Goal: Information Seeking & Learning: Learn about a topic

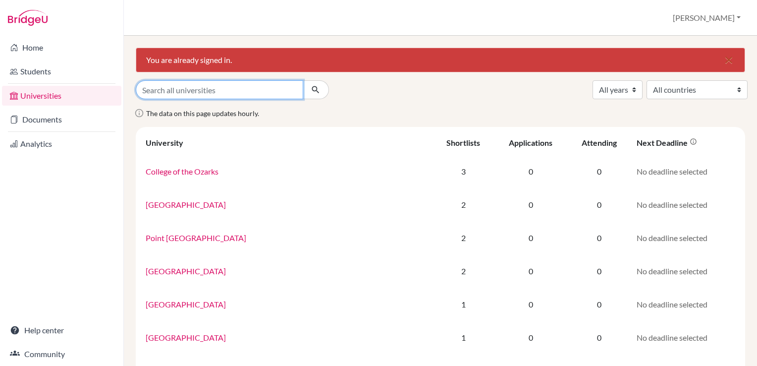
click at [221, 92] on input "Search all universities" at bounding box center [220, 89] width 168 height 19
type input "university [GEOGRAPHIC_DATA]"
click at [303, 80] on button "submit" at bounding box center [316, 89] width 26 height 19
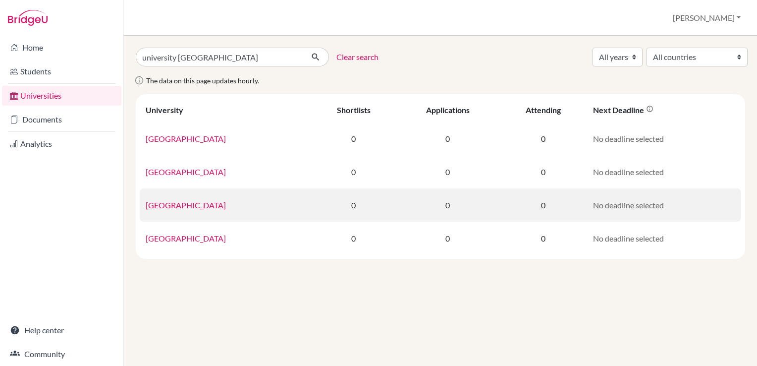
click at [208, 206] on link "University of Queensland" at bounding box center [186, 204] width 80 height 9
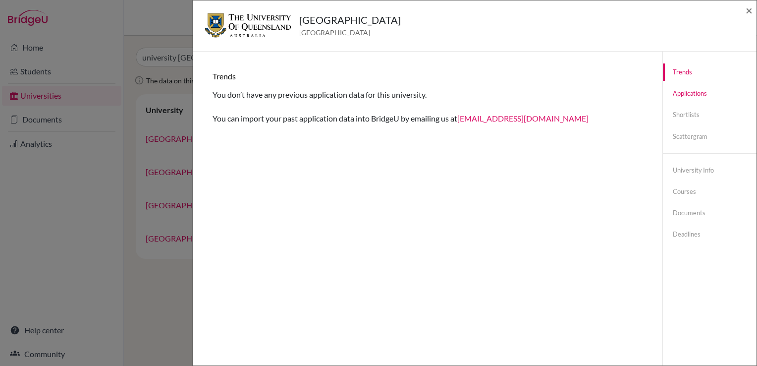
click at [686, 94] on link "Applications" at bounding box center [710, 93] width 94 height 17
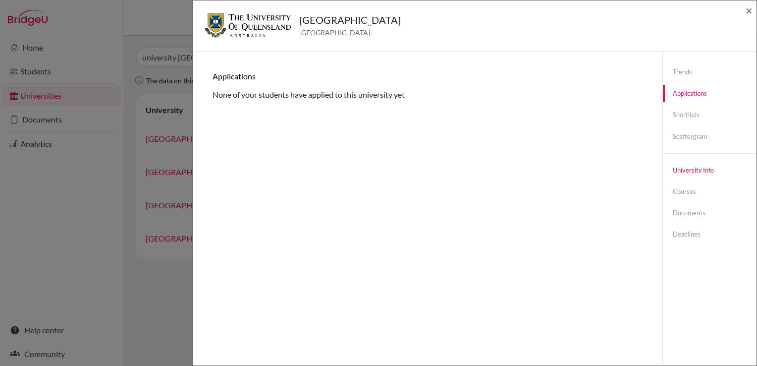
click at [681, 170] on link "University info" at bounding box center [710, 170] width 94 height 17
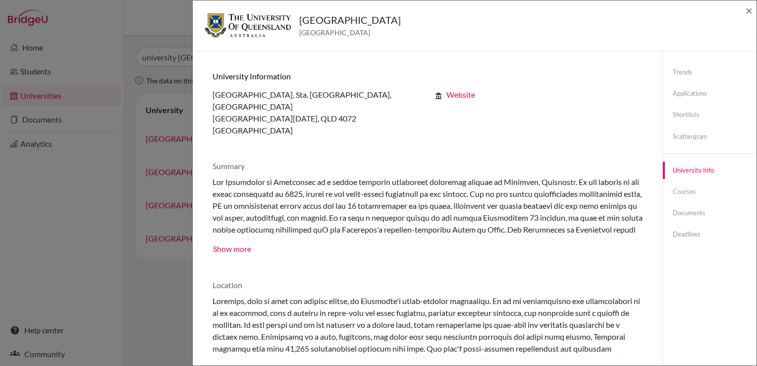
click at [249, 178] on div at bounding box center [435, 208] width 445 height 64
click at [672, 235] on link "Deadlines" at bounding box center [710, 234] width 94 height 17
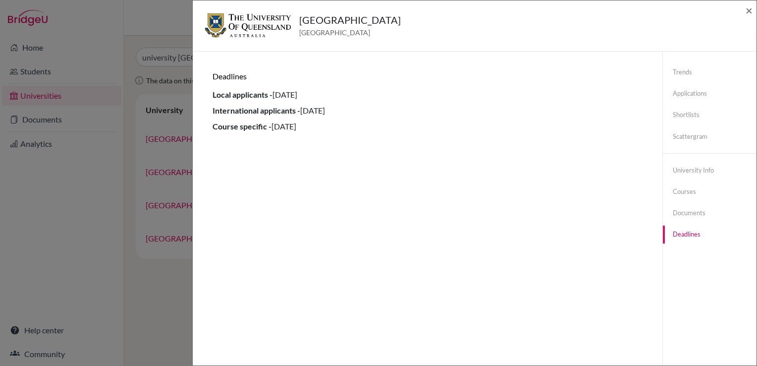
drag, startPoint x: 372, startPoint y: 110, endPoint x: 213, endPoint y: 115, distance: 159.2
click at [213, 115] on li "International applicants - 15 November 2024" at bounding box center [428, 111] width 430 height 12
click at [157, 13] on div "University of Queensland Australia × Trends You don’t have any previous applica…" at bounding box center [378, 183] width 757 height 366
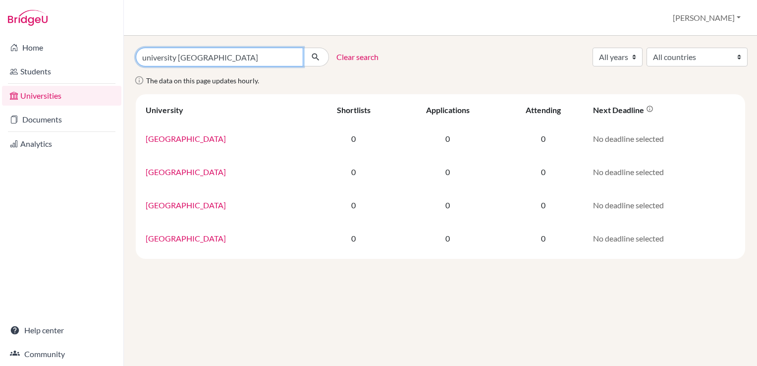
click at [197, 60] on input "university queensland" at bounding box center [220, 57] width 168 height 19
type input "university auckland"
click at [303, 48] on button "submit" at bounding box center [316, 57] width 26 height 19
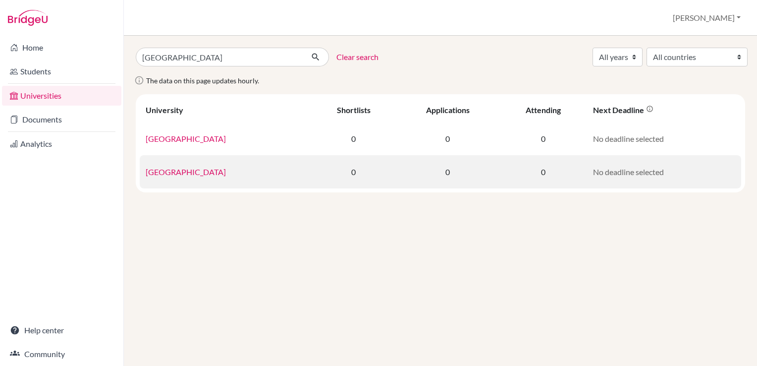
click at [192, 171] on link "University of Auckland" at bounding box center [186, 171] width 80 height 9
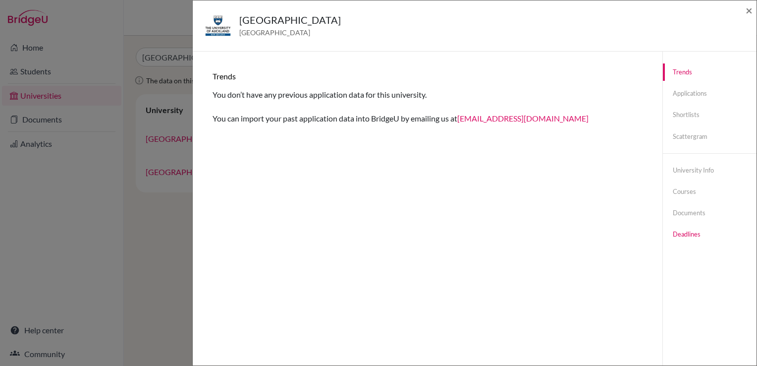
click at [676, 234] on link "Deadlines" at bounding box center [710, 234] width 94 height 17
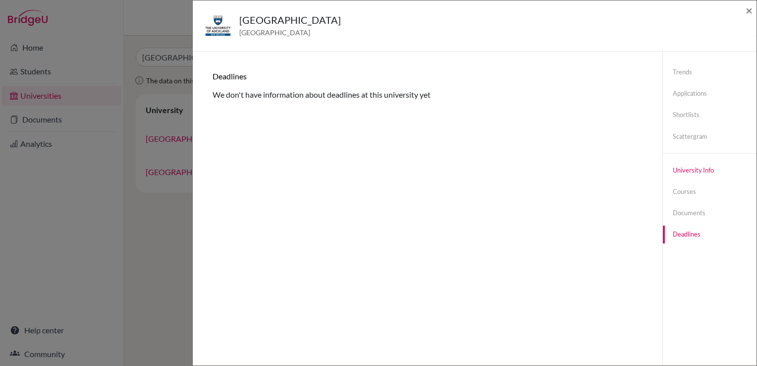
click at [685, 172] on link "University info" at bounding box center [710, 170] width 94 height 17
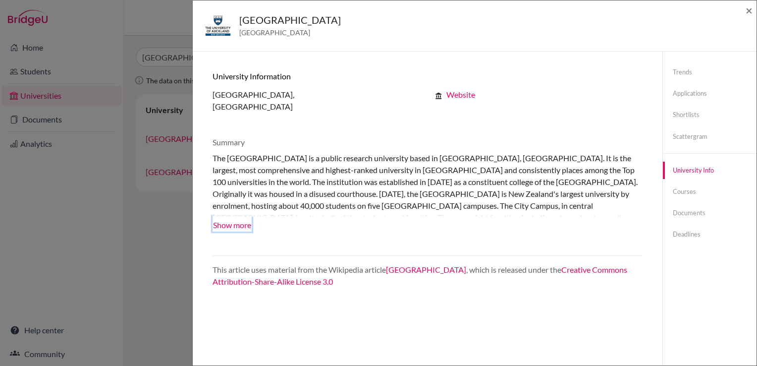
click at [238, 227] on button "Show more" at bounding box center [232, 224] width 39 height 15
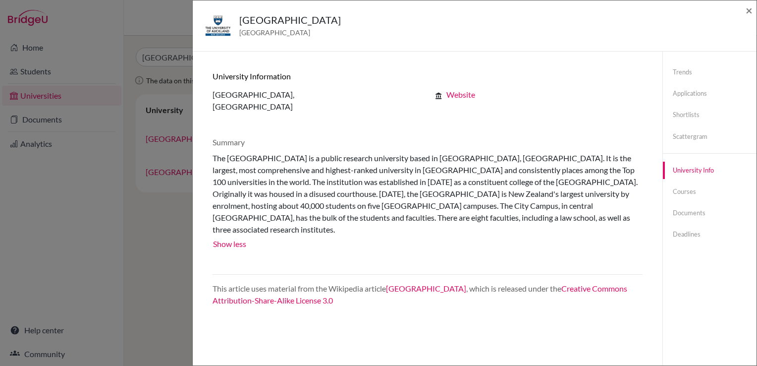
click at [166, 230] on div "University of Auckland New Zealand × Trends You don’t have any previous applica…" at bounding box center [378, 183] width 757 height 366
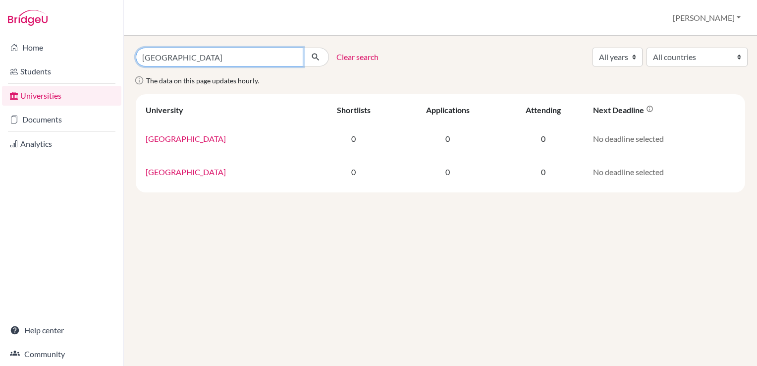
click at [187, 57] on input "university auckland" at bounding box center [220, 57] width 168 height 19
drag, startPoint x: 218, startPoint y: 57, endPoint x: 190, endPoint y: 67, distance: 29.8
click at [178, 57] on input "university auckland" at bounding box center [220, 57] width 168 height 19
type input "university london"
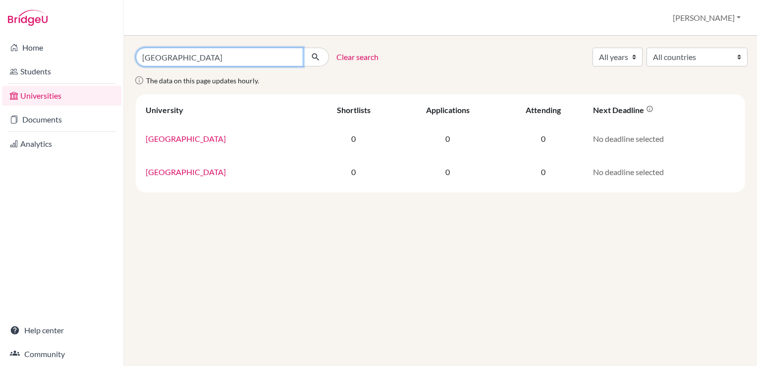
click at [303, 48] on button "submit" at bounding box center [316, 57] width 26 height 19
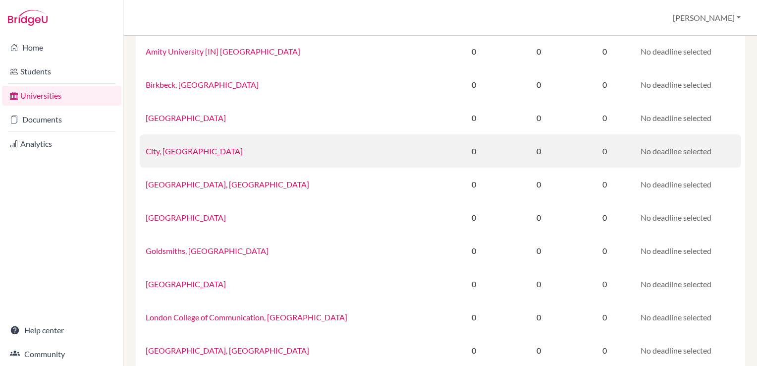
scroll to position [99, 0]
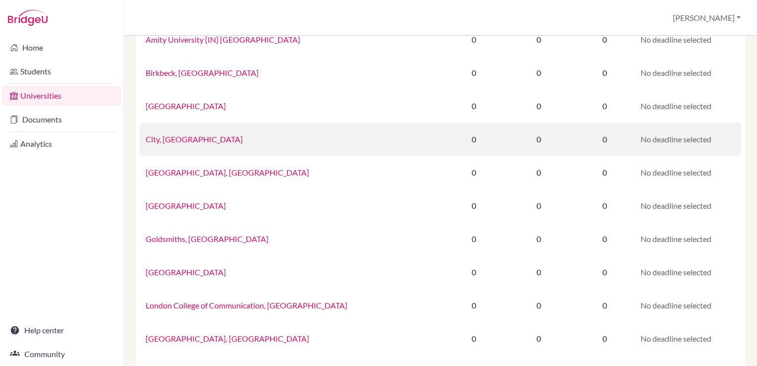
click at [202, 142] on link "City, University of London" at bounding box center [194, 138] width 97 height 9
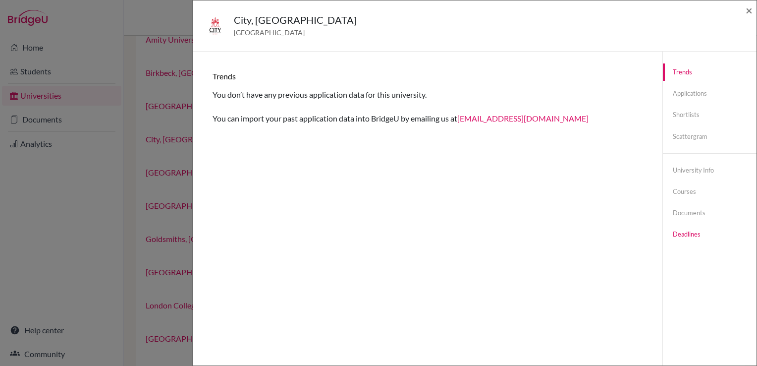
click at [686, 236] on link "Deadlines" at bounding box center [710, 234] width 94 height 17
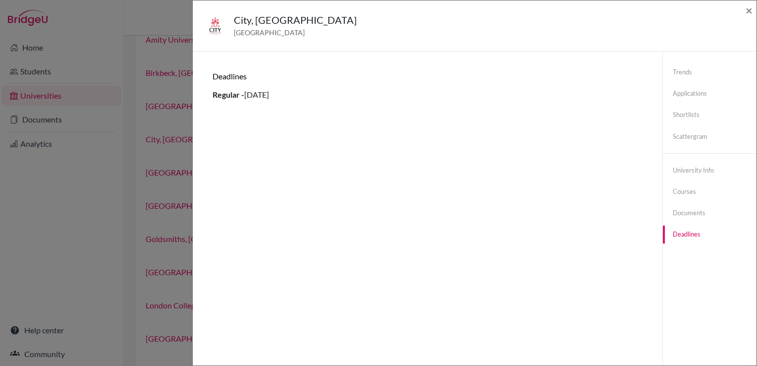
drag, startPoint x: 248, startPoint y: 97, endPoint x: 321, endPoint y: 97, distance: 72.9
click at [321, 97] on li "Regular - 26 January 2022" at bounding box center [428, 95] width 430 height 12
drag, startPoint x: 321, startPoint y: 97, endPoint x: 315, endPoint y: 99, distance: 6.1
click at [315, 99] on li "Regular - 26 January 2022" at bounding box center [428, 95] width 430 height 12
click at [254, 97] on li "Regular - 26 January 2022" at bounding box center [428, 95] width 430 height 12
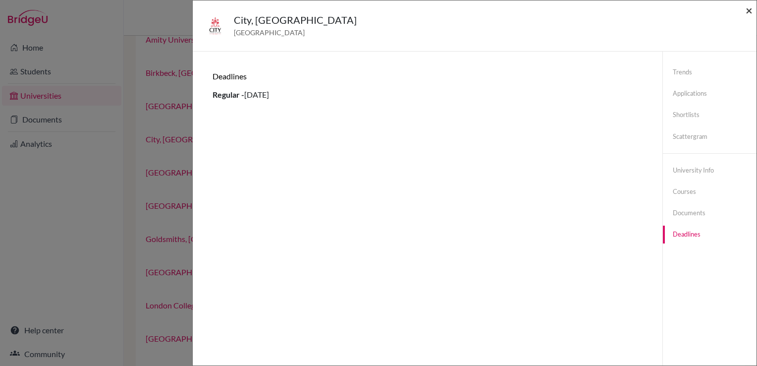
click at [749, 13] on span "×" at bounding box center [749, 10] width 7 height 14
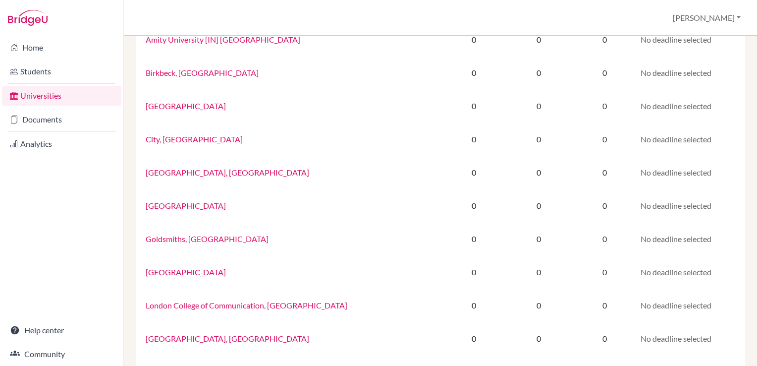
click at [320, 16] on div "Universities Ken Profile School Settings Log out" at bounding box center [440, 18] width 633 height 36
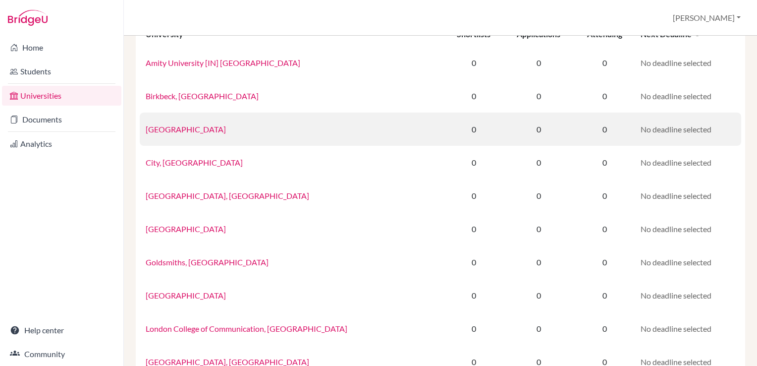
scroll to position [0, 0]
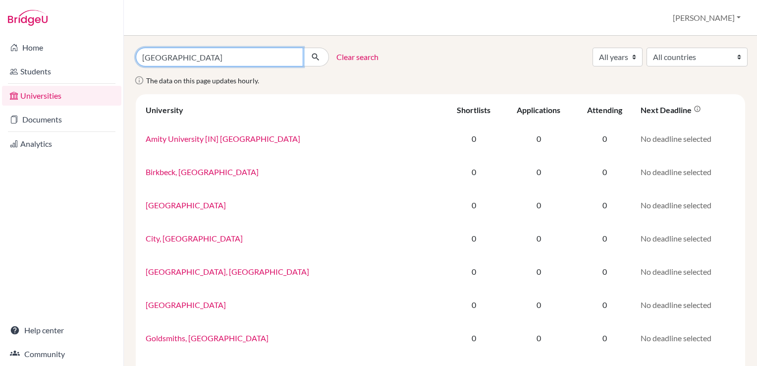
drag, startPoint x: 204, startPoint y: 57, endPoint x: 138, endPoint y: 59, distance: 66.0
click at [138, 59] on input "university london" at bounding box center [220, 57] width 168 height 19
click at [303, 48] on button "submit" at bounding box center [316, 57] width 26 height 19
drag, startPoint x: 179, startPoint y: 58, endPoint x: 264, endPoint y: 57, distance: 84.8
click at [264, 57] on input "[GEOGRAPHIC_DATA]" at bounding box center [220, 57] width 168 height 19
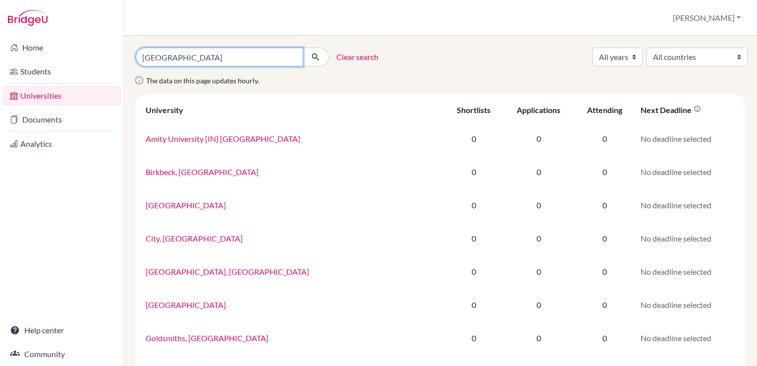
type input "university south africa"
click at [303, 48] on button "submit" at bounding box center [316, 57] width 26 height 19
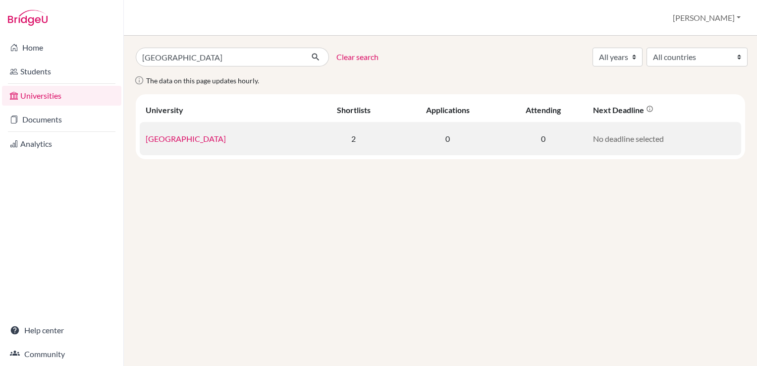
click at [219, 138] on link "[GEOGRAPHIC_DATA]" at bounding box center [186, 138] width 80 height 9
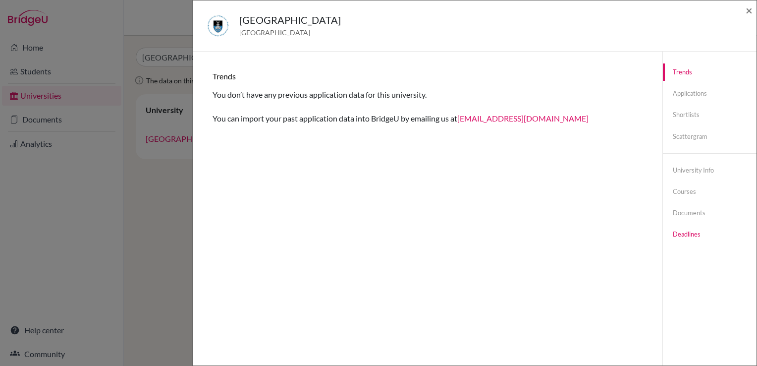
click at [691, 234] on link "Deadlines" at bounding box center [710, 234] width 94 height 17
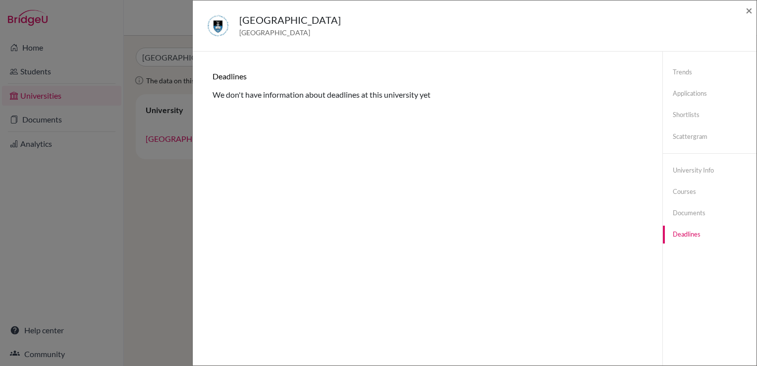
click at [396, 118] on div "Trends You don’t have any previous application data for this university. You ca…" at bounding box center [428, 234] width 446 height 342
click at [252, 34] on span "[GEOGRAPHIC_DATA]" at bounding box center [290, 32] width 102 height 10
click at [260, 20] on h5 "University of Cape Town" at bounding box center [290, 19] width 102 height 15
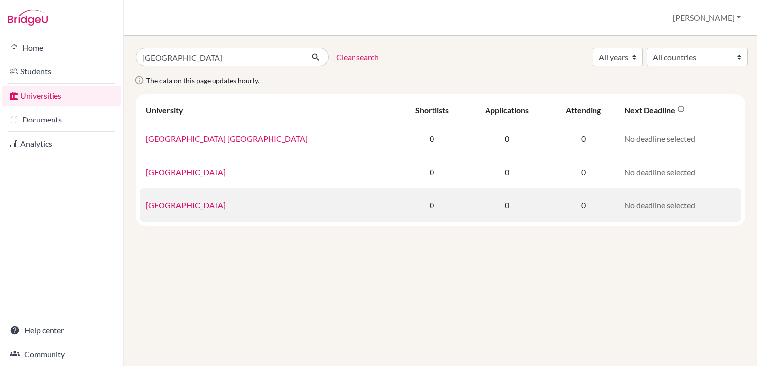
click at [209, 205] on link "[GEOGRAPHIC_DATA]" at bounding box center [186, 204] width 80 height 9
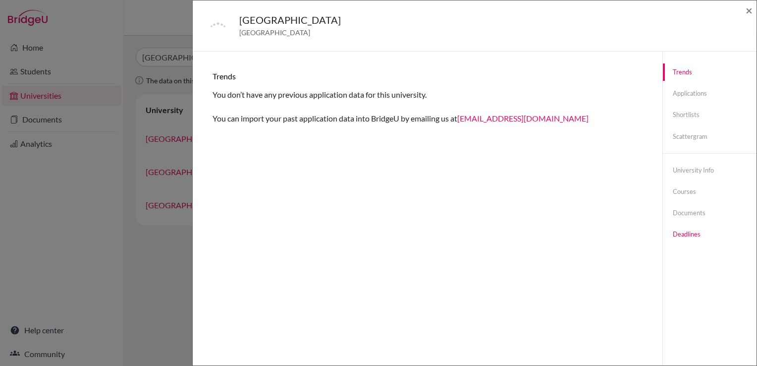
click at [684, 238] on link "Deadlines" at bounding box center [710, 234] width 94 height 17
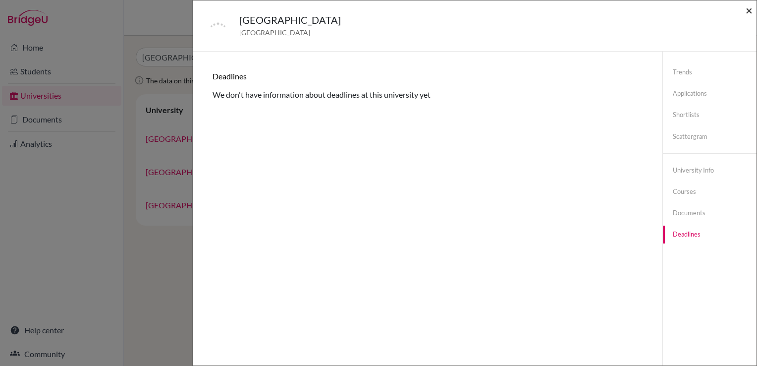
click at [749, 14] on span "×" at bounding box center [749, 10] width 7 height 14
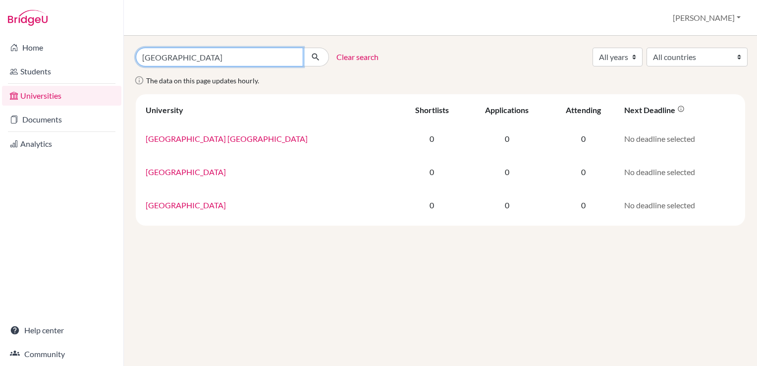
drag, startPoint x: 228, startPoint y: 58, endPoint x: 179, endPoint y: 59, distance: 48.1
click at [179, 59] on input "university south africa" at bounding box center [220, 57] width 168 height 19
type input "university [GEOGRAPHIC_DATA]"
click at [303, 48] on button "submit" at bounding box center [316, 57] width 26 height 19
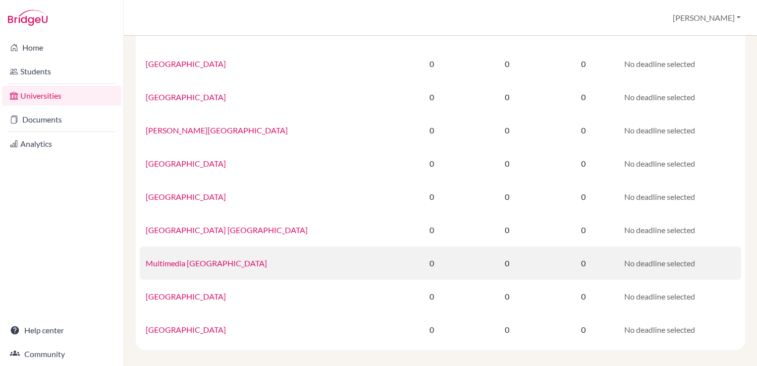
scroll to position [149, 0]
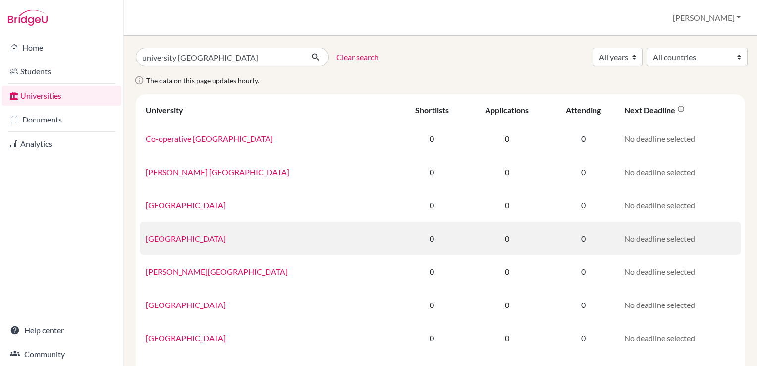
click at [213, 239] on link "[GEOGRAPHIC_DATA]" at bounding box center [186, 237] width 80 height 9
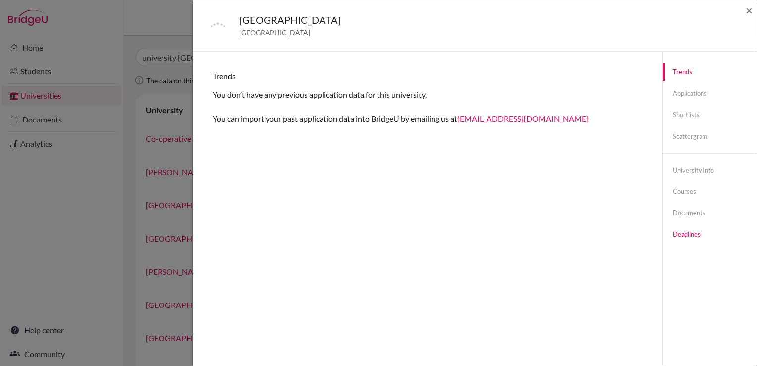
click at [683, 236] on link "Deadlines" at bounding box center [710, 234] width 94 height 17
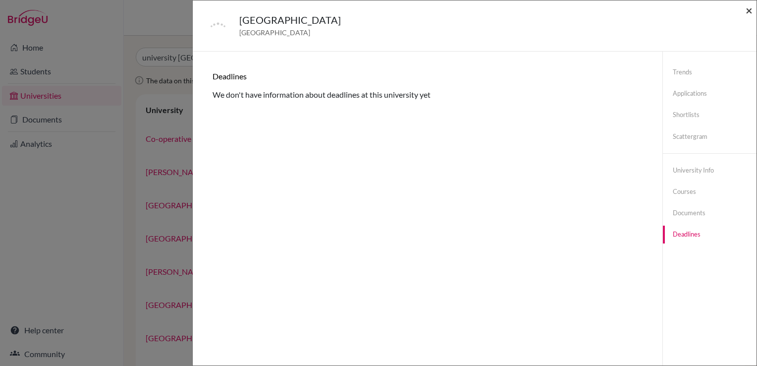
click at [752, 10] on span "×" at bounding box center [749, 10] width 7 height 14
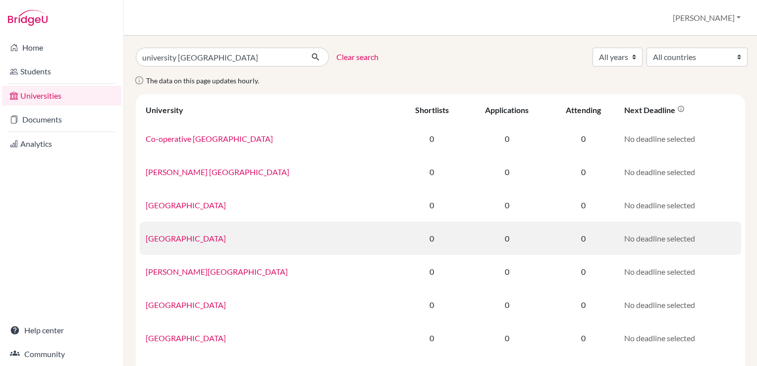
click at [214, 237] on link "[GEOGRAPHIC_DATA]" at bounding box center [186, 237] width 80 height 9
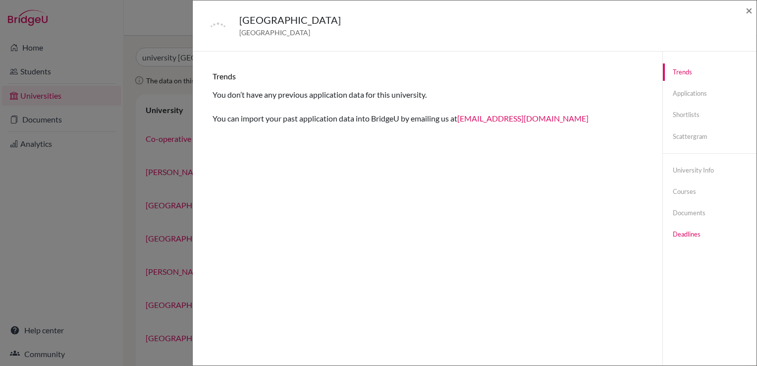
click at [684, 233] on link "Deadlines" at bounding box center [710, 234] width 94 height 17
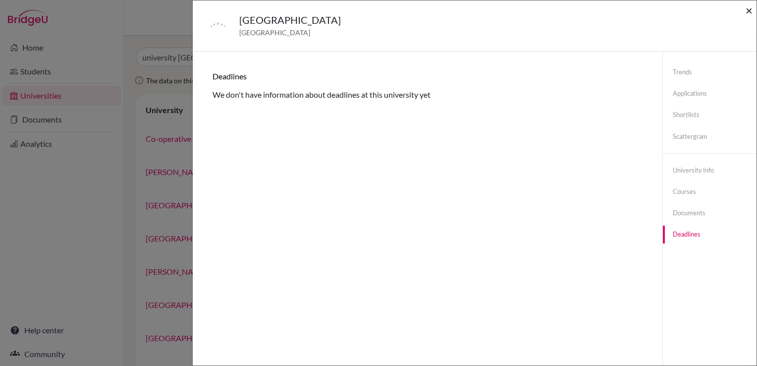
click at [751, 12] on span "×" at bounding box center [749, 10] width 7 height 14
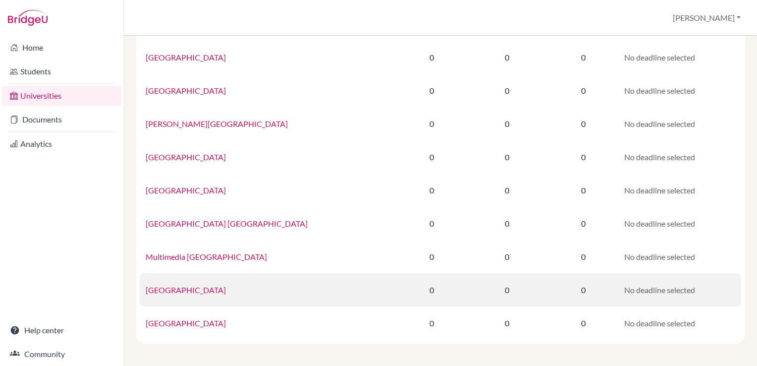
scroll to position [149, 0]
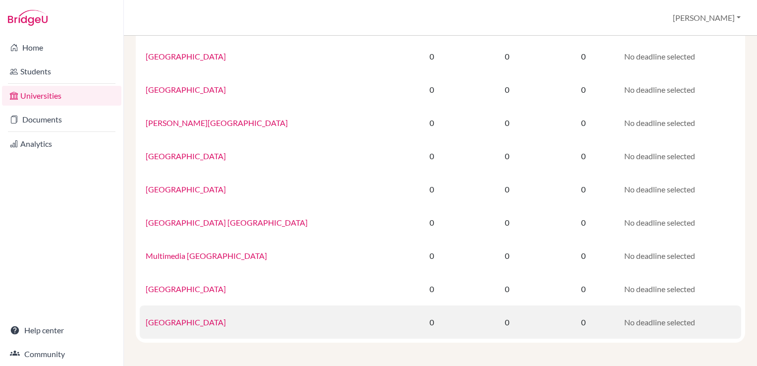
click at [204, 320] on link "[GEOGRAPHIC_DATA]" at bounding box center [186, 321] width 80 height 9
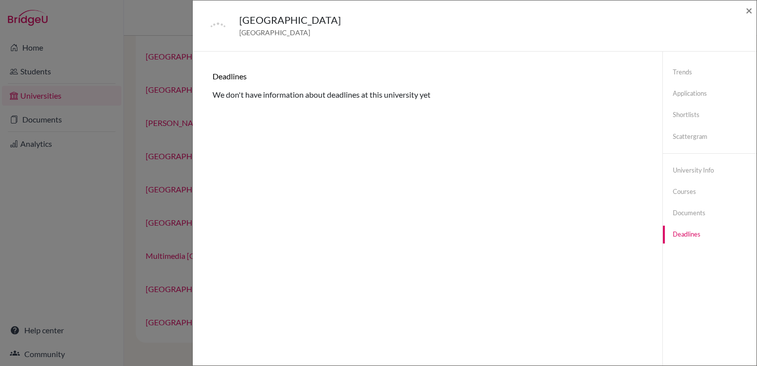
click at [676, 237] on link "Deadlines" at bounding box center [710, 234] width 94 height 17
click at [748, 12] on span "×" at bounding box center [749, 10] width 7 height 14
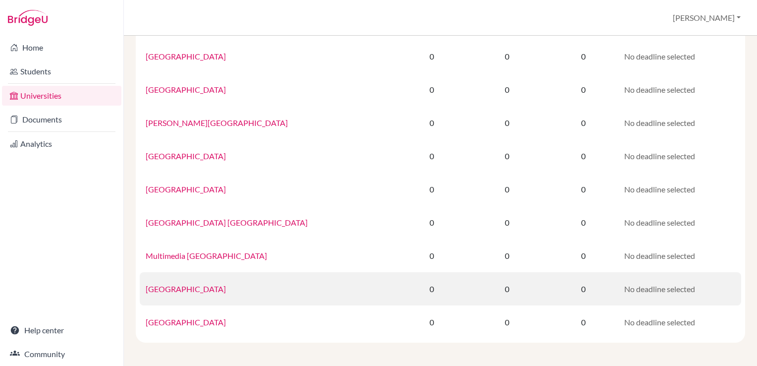
click at [200, 292] on link "[GEOGRAPHIC_DATA]" at bounding box center [186, 288] width 80 height 9
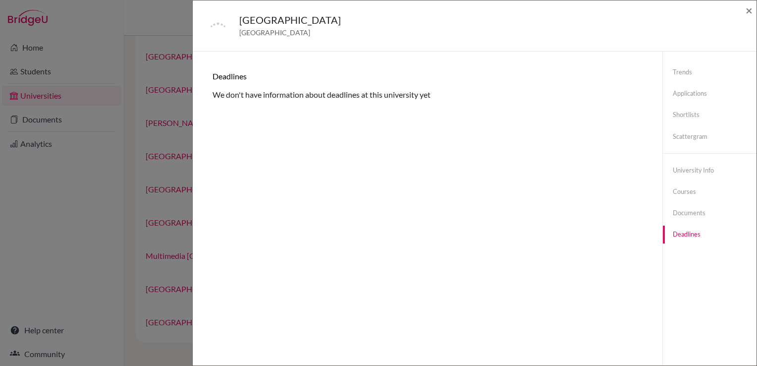
click at [685, 231] on link "Deadlines" at bounding box center [710, 234] width 94 height 17
click at [751, 13] on span "×" at bounding box center [749, 10] width 7 height 14
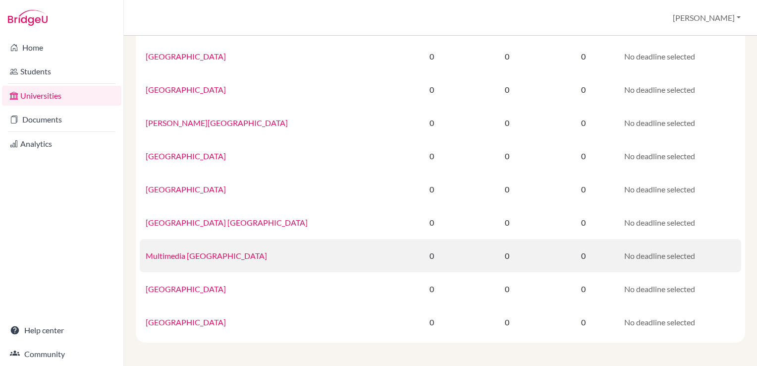
click at [216, 256] on link "Multimedia [GEOGRAPHIC_DATA]" at bounding box center [206, 255] width 121 height 9
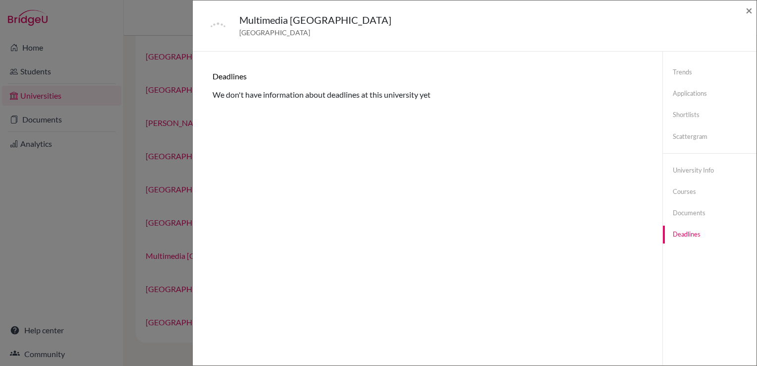
click at [167, 232] on div "Multimedia University of Kenya Kenya × Trends You don’t have any previous appli…" at bounding box center [378, 183] width 757 height 366
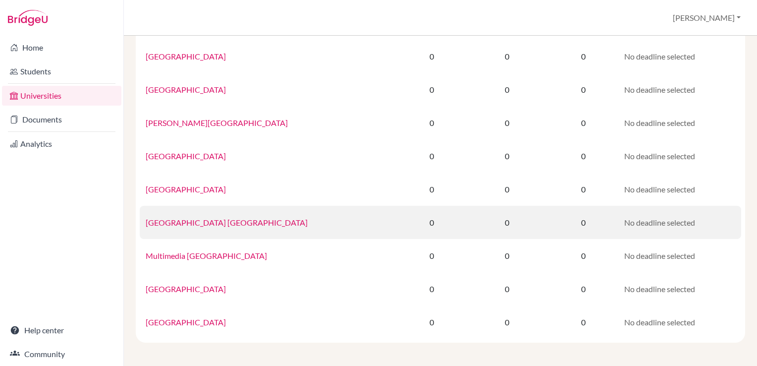
click at [171, 225] on link "[GEOGRAPHIC_DATA] [GEOGRAPHIC_DATA]" at bounding box center [227, 222] width 162 height 9
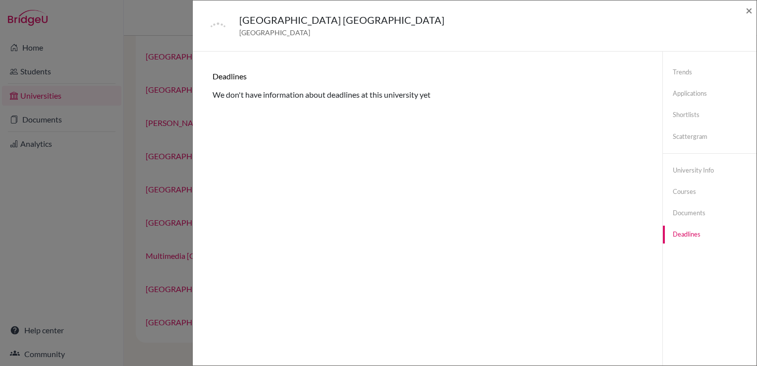
click at [172, 193] on div "Mount Kenya University Rwanda Rwanda × Trends You don’t have any previous appli…" at bounding box center [378, 183] width 757 height 366
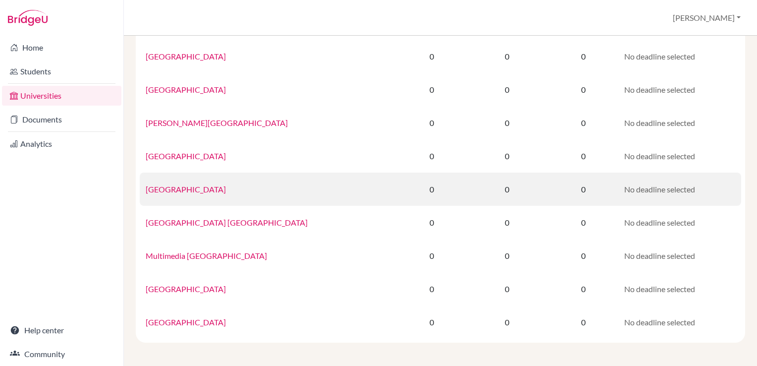
click at [171, 190] on link "[GEOGRAPHIC_DATA]" at bounding box center [186, 188] width 80 height 9
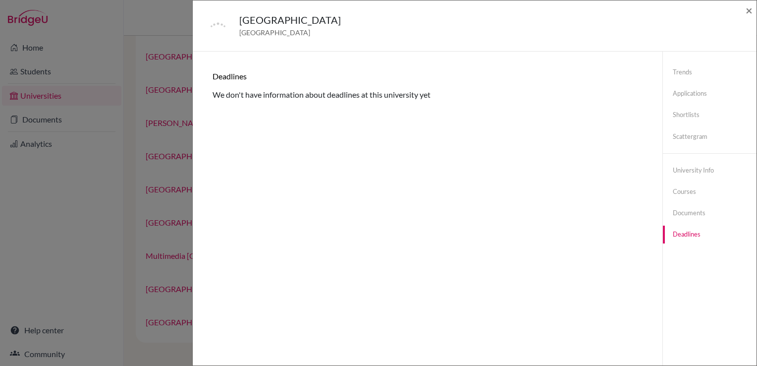
click at [171, 161] on div "Mount Kenya University Kenya × Trends You don’t have any previous application d…" at bounding box center [378, 183] width 757 height 366
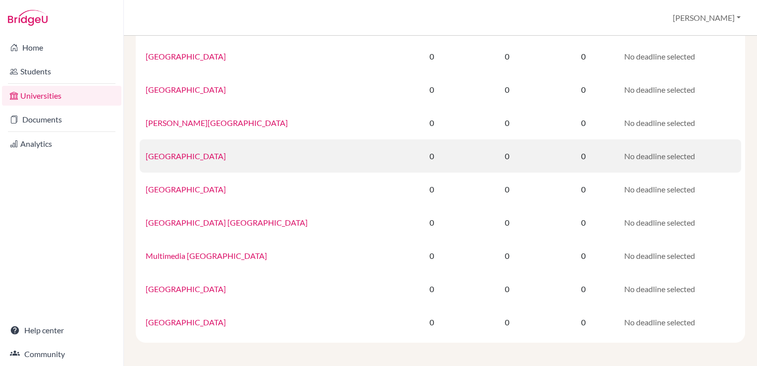
click at [170, 156] on link "[GEOGRAPHIC_DATA]" at bounding box center [186, 155] width 80 height 9
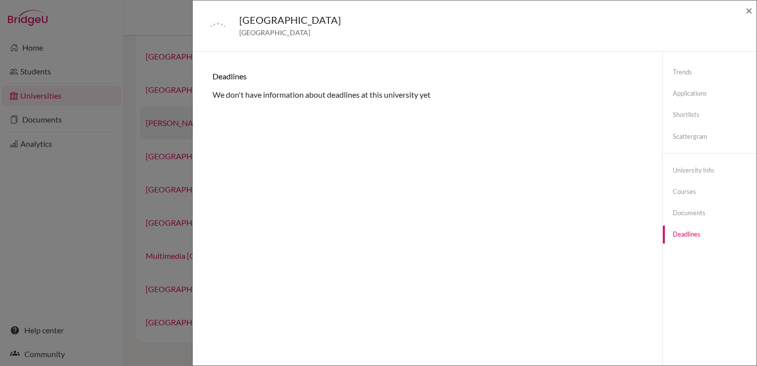
drag, startPoint x: 171, startPoint y: 133, endPoint x: 172, endPoint y: 122, distance: 11.5
click at [171, 133] on div "Lukenya University Kenya × Trends You don’t have any previous application data …" at bounding box center [378, 183] width 757 height 366
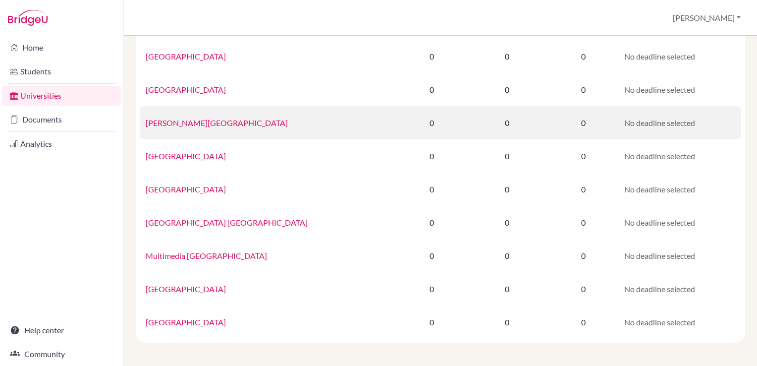
click at [172, 118] on link "[PERSON_NAME][GEOGRAPHIC_DATA]" at bounding box center [217, 122] width 142 height 9
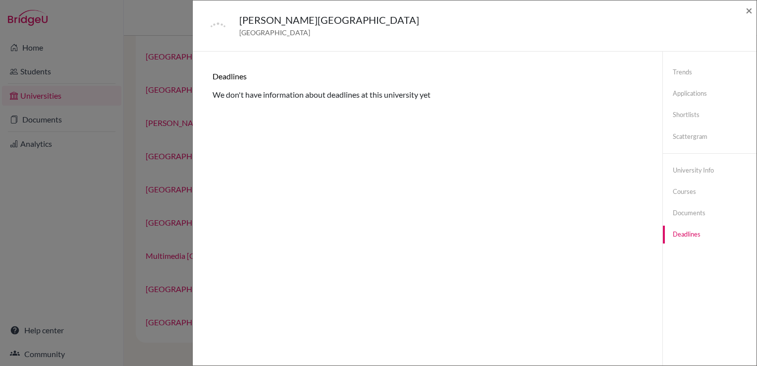
click at [172, 108] on div "Kenyatta University Kenya × Trends You don’t have any previous application data…" at bounding box center [378, 183] width 757 height 366
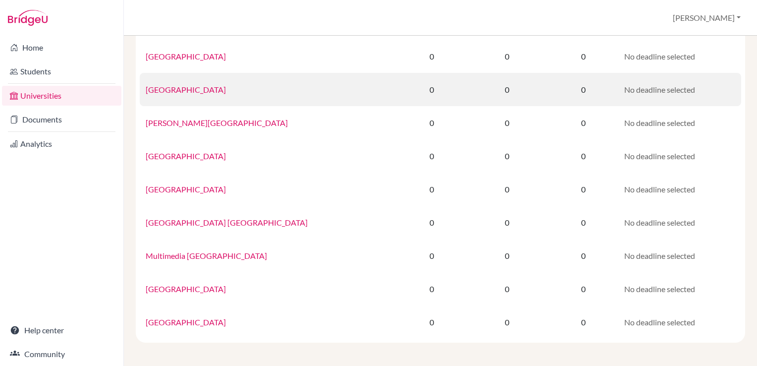
click at [170, 90] on link "[GEOGRAPHIC_DATA]" at bounding box center [186, 89] width 80 height 9
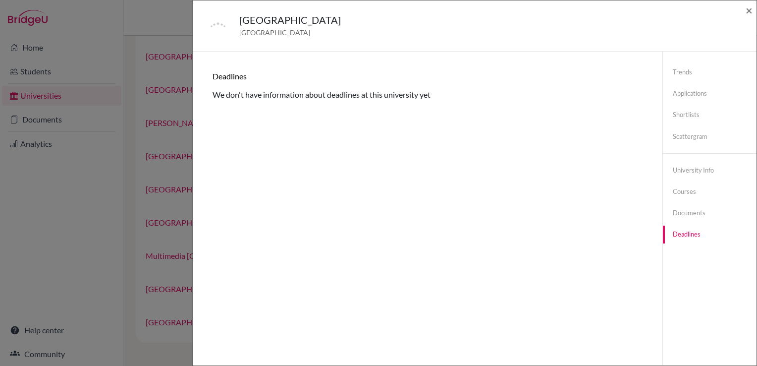
click at [168, 102] on div "Kenya Methodist University Kenya × Trends You don’t have any previous applicati…" at bounding box center [378, 183] width 757 height 366
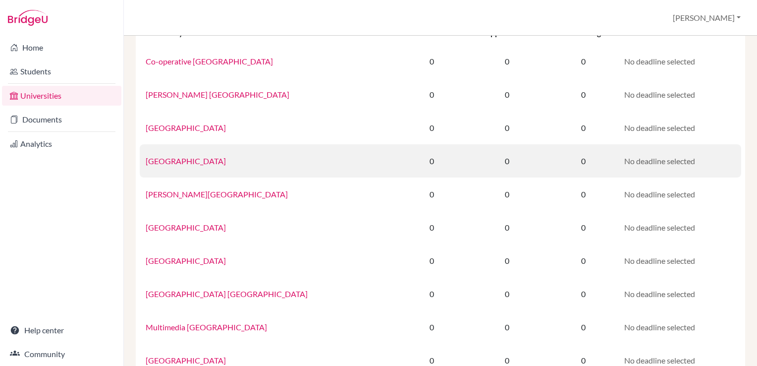
scroll to position [0, 0]
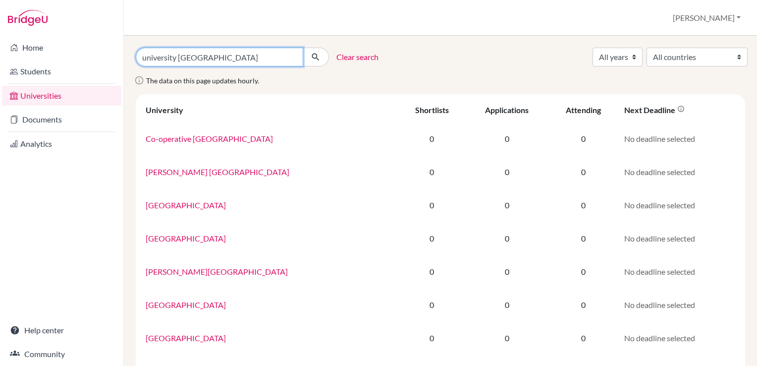
click at [184, 58] on input "university [GEOGRAPHIC_DATA]" at bounding box center [220, 57] width 168 height 19
type input "university paris"
click at [303, 48] on button "submit" at bounding box center [316, 57] width 26 height 19
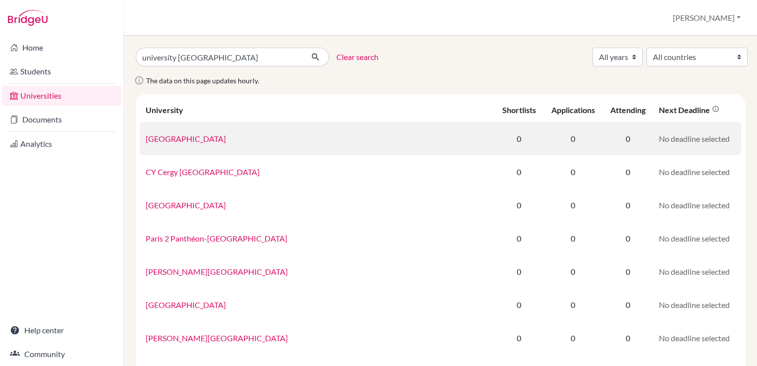
click at [226, 139] on link "American University of Paris" at bounding box center [186, 138] width 80 height 9
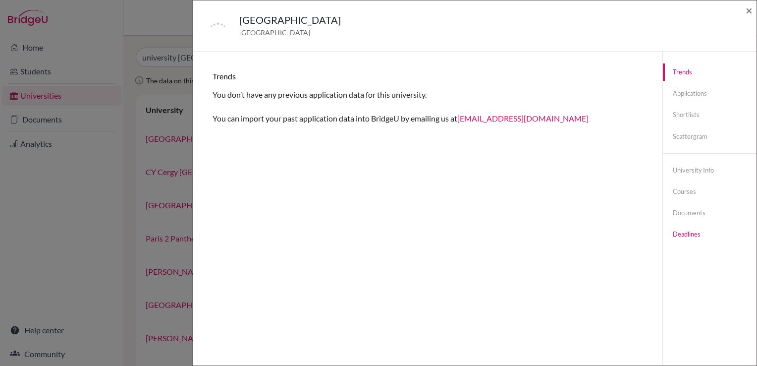
click at [679, 238] on link "Deadlines" at bounding box center [710, 234] width 94 height 17
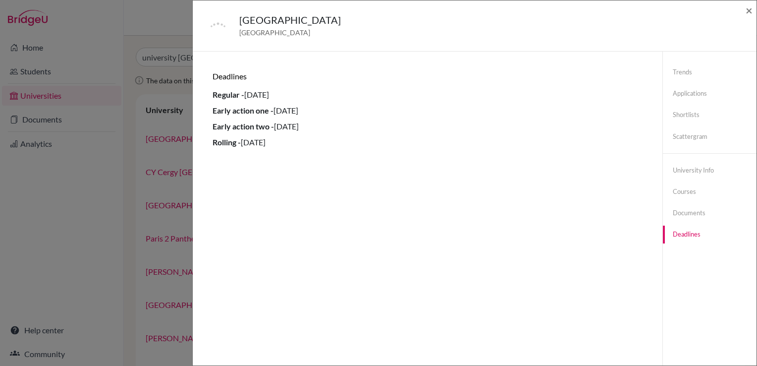
click at [177, 94] on div "American University of Paris France × Trends You don’t have any previous applic…" at bounding box center [378, 183] width 757 height 366
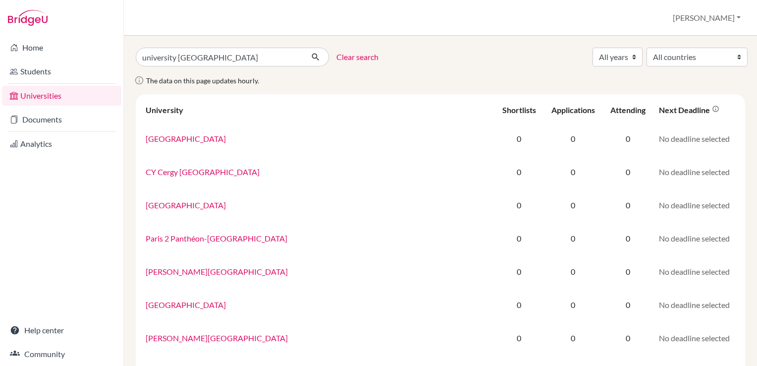
scroll to position [149, 0]
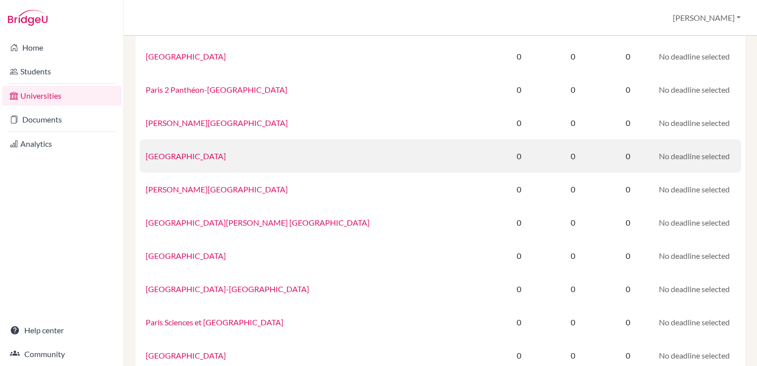
click at [179, 159] on link "Paris Descartes University" at bounding box center [186, 155] width 80 height 9
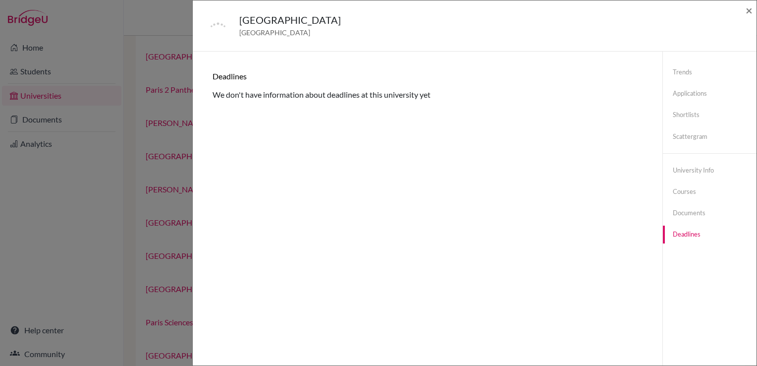
click at [171, 192] on div "Paris Descartes University France × Trends You don’t have any previous applicat…" at bounding box center [378, 183] width 757 height 366
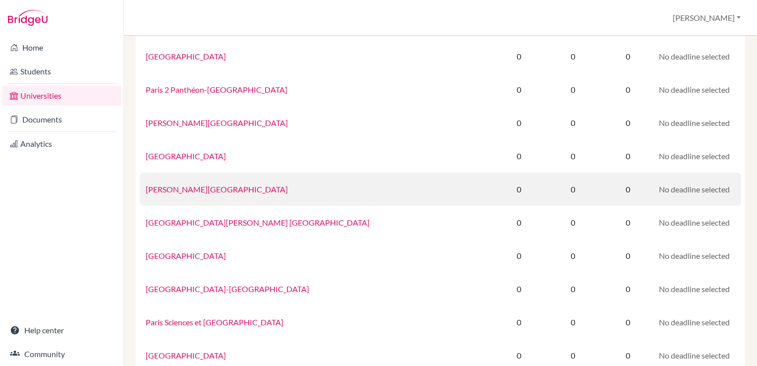
click at [166, 189] on link "Paris Diderot University" at bounding box center [217, 188] width 142 height 9
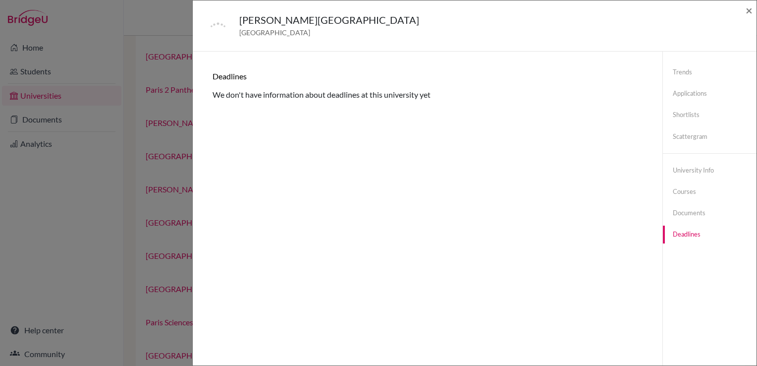
click at [167, 223] on div "Paris Diderot University France × Trends You don’t have any previous applicatio…" at bounding box center [378, 183] width 757 height 366
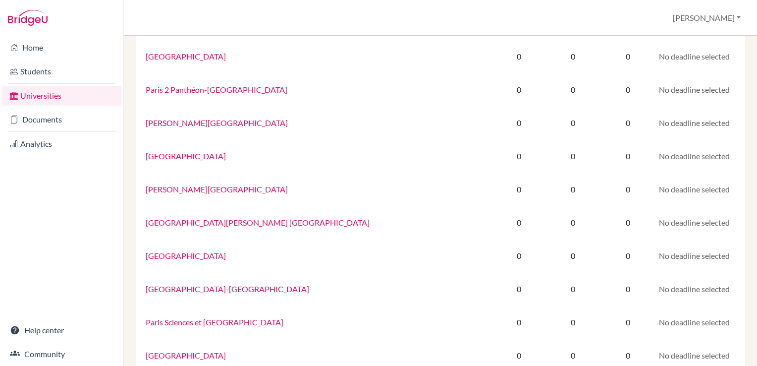
click at [167, 223] on link "Paris Lodron University of Salzburg" at bounding box center [258, 222] width 224 height 9
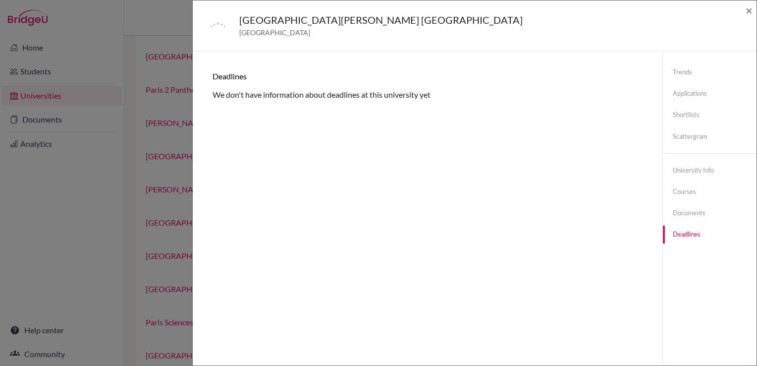
click at [165, 236] on div "Paris Lodron University of Salzburg Austria × Trends You don’t have any previou…" at bounding box center [378, 183] width 757 height 366
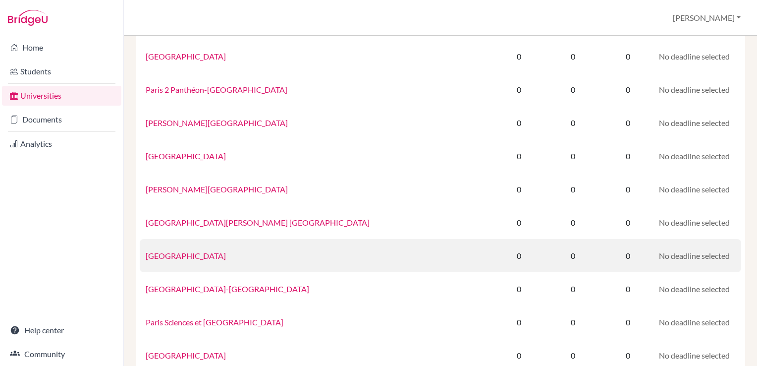
click at [164, 255] on link "Paris Nanterre University" at bounding box center [186, 255] width 80 height 9
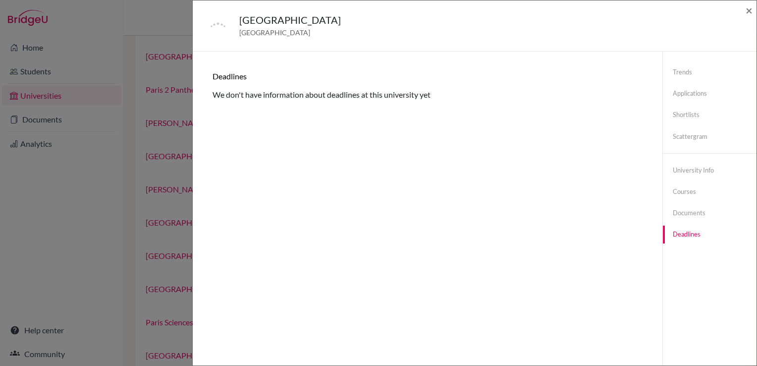
click at [161, 273] on div "Paris Nanterre University France × Trends You don’t have any previous applicati…" at bounding box center [378, 183] width 757 height 366
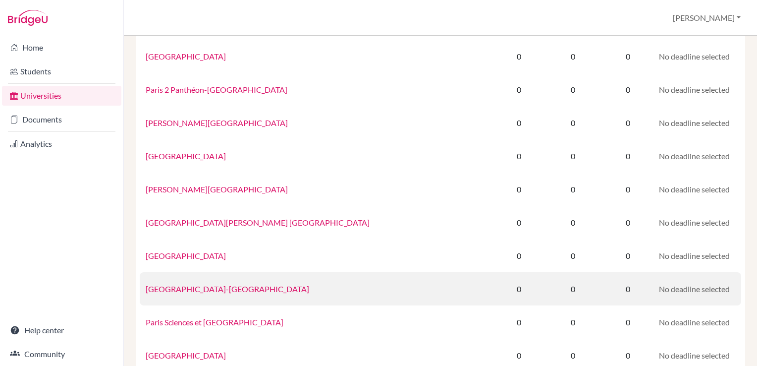
click at [162, 290] on link "Paris-Saclay University" at bounding box center [228, 288] width 164 height 9
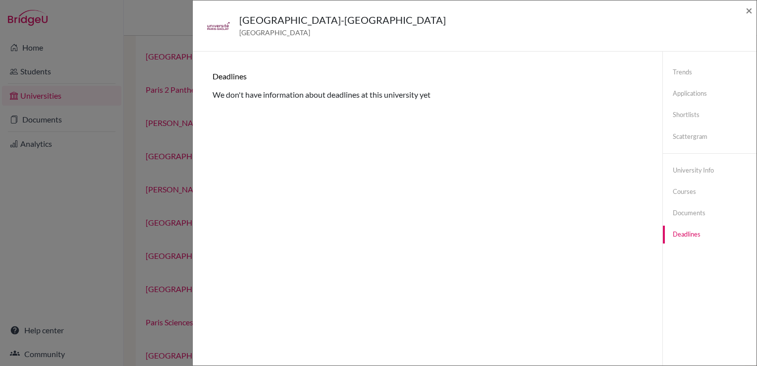
click at [160, 309] on div "Paris-Saclay University France × Trends You don’t have any previous application…" at bounding box center [378, 183] width 757 height 366
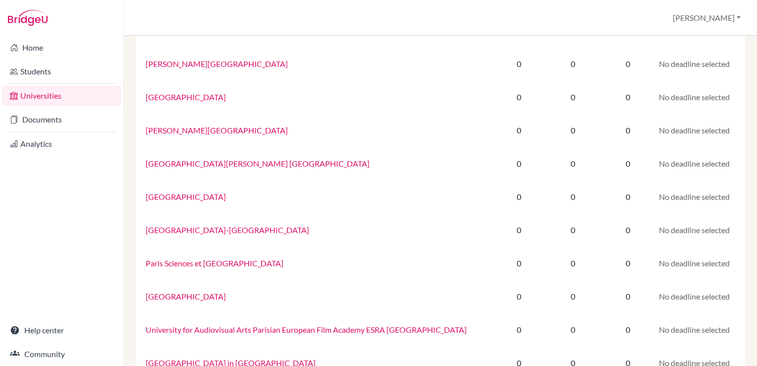
scroll to position [282, 0]
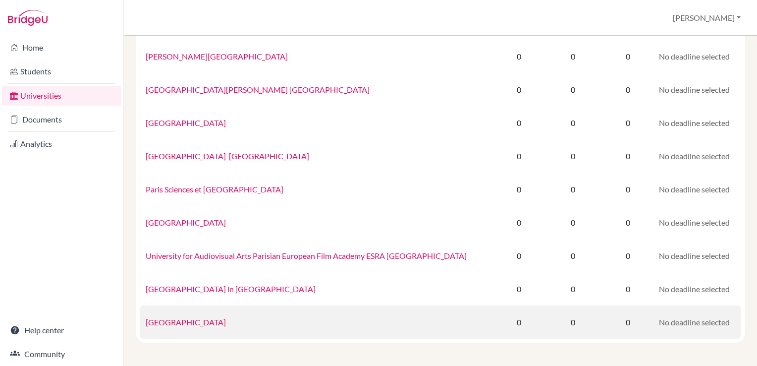
click at [167, 323] on link "University of Paris-Sud" at bounding box center [186, 321] width 80 height 9
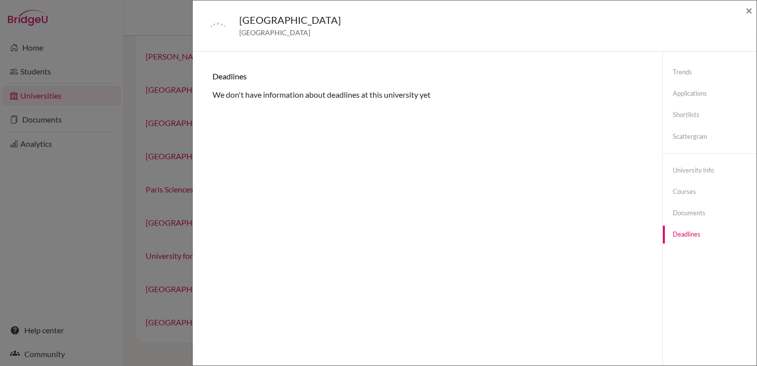
click at [161, 305] on div "University of Paris-Sud France × Trends You don’t have any previous application…" at bounding box center [378, 183] width 757 height 366
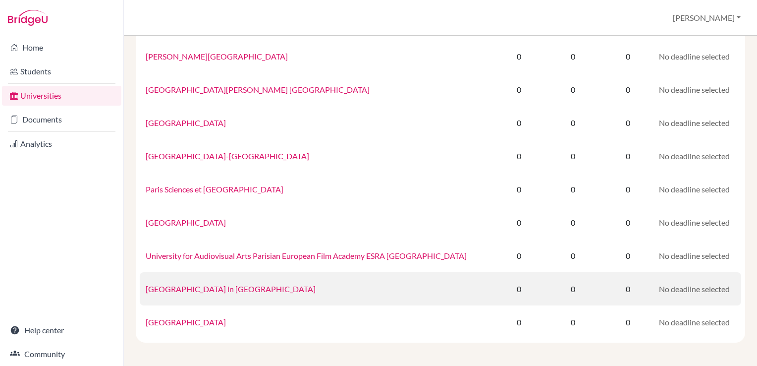
click at [161, 290] on link "University of London Institute in Paris" at bounding box center [231, 288] width 170 height 9
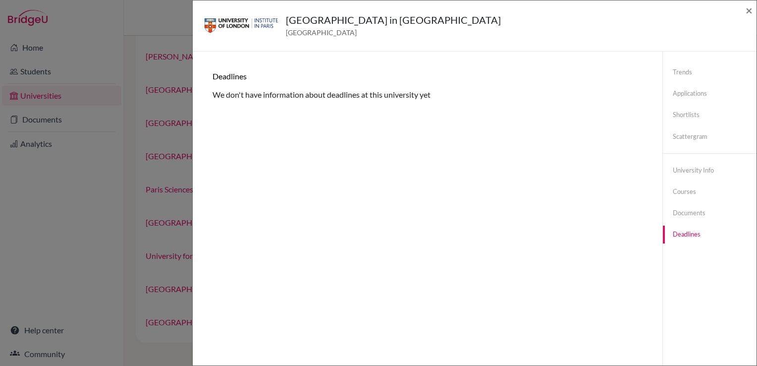
click at [159, 273] on div "University of London Institute in Paris United Kingdom × Trends You don’t have …" at bounding box center [378, 183] width 757 height 366
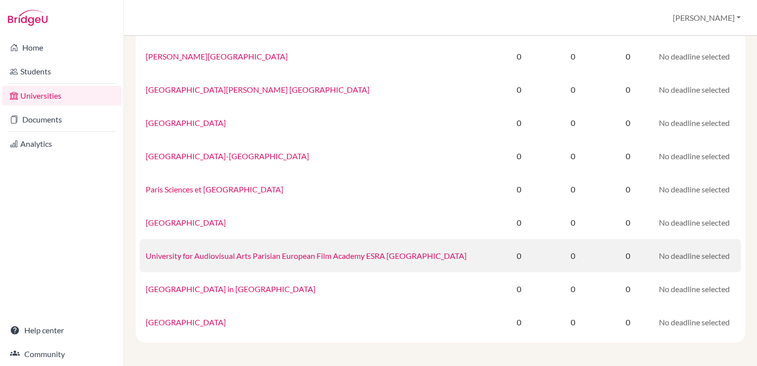
click at [158, 261] on td "University for Audiovisual Arts Parisian European Film Academy ESRA Skopje" at bounding box center [317, 255] width 355 height 33
click at [158, 255] on link "University for Audiovisual Arts Parisian European Film Academy ESRA Skopje" at bounding box center [306, 255] width 321 height 9
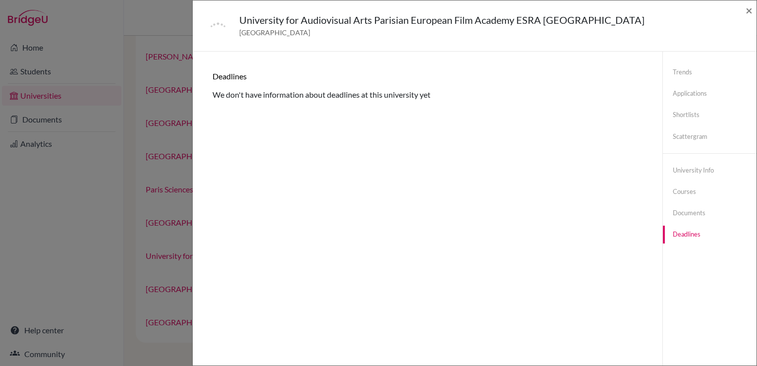
click at [155, 239] on div "University for Audiovisual Arts Parisian European Film Academy ESRA Skopje Mace…" at bounding box center [378, 183] width 757 height 366
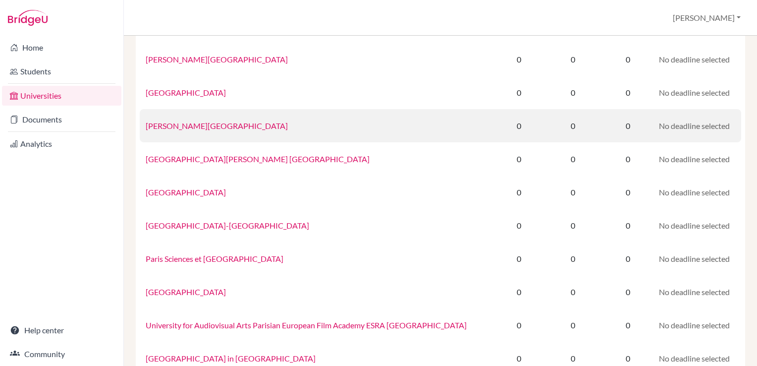
scroll to position [0, 0]
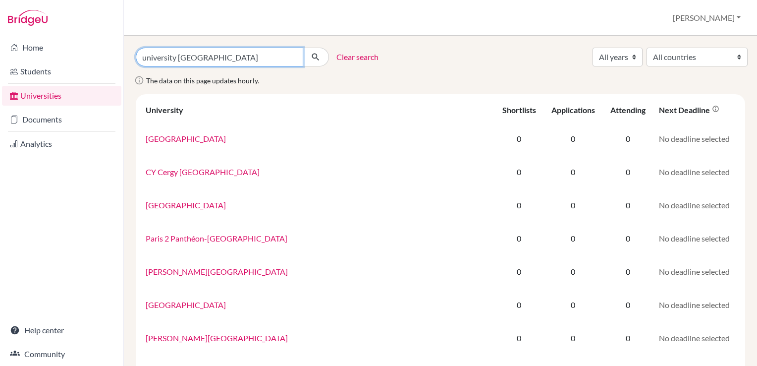
click at [185, 58] on input "university paris" at bounding box center [220, 57] width 168 height 19
type input "university british columbia"
click at [303, 48] on button "submit" at bounding box center [316, 57] width 26 height 19
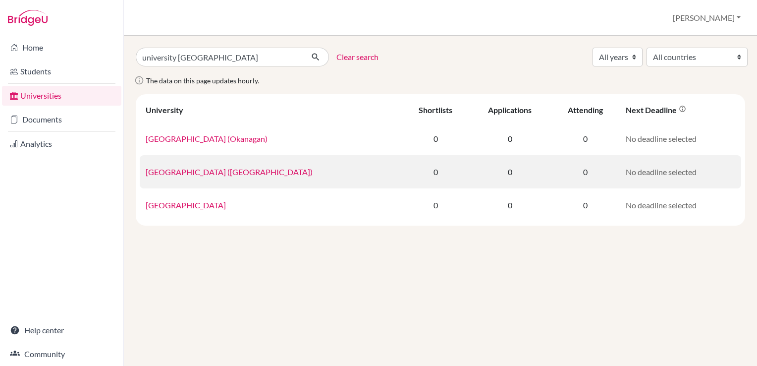
click at [203, 172] on link "University of British Columbia (Vancouver)" at bounding box center [229, 171] width 167 height 9
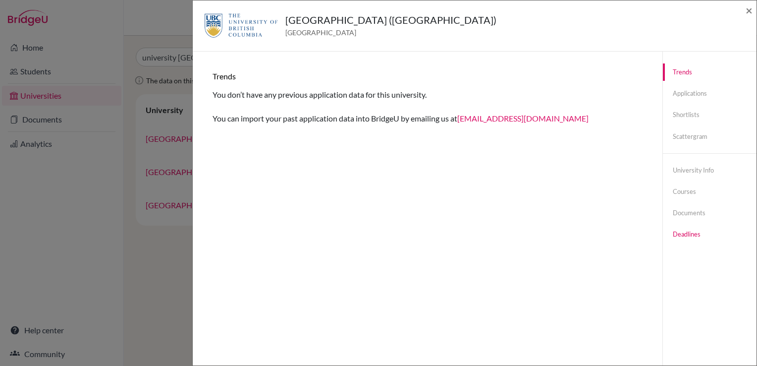
click at [688, 239] on link "Deadlines" at bounding box center [710, 234] width 94 height 17
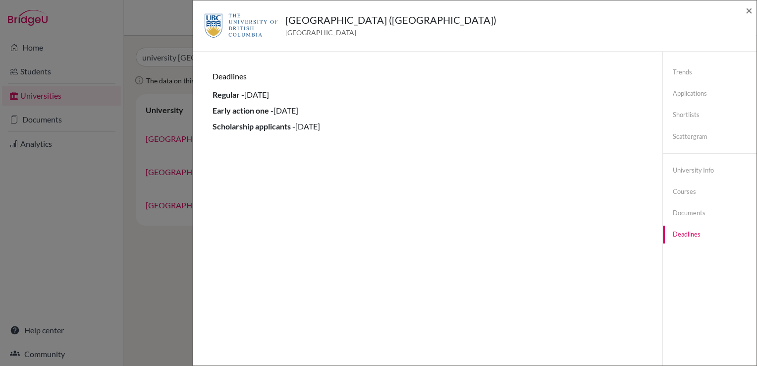
drag, startPoint x: 234, startPoint y: 128, endPoint x: 360, endPoint y: 129, distance: 125.4
click at [360, 129] on li "Scholarship applicants - 01 December 2024" at bounding box center [428, 126] width 430 height 12
click at [326, 152] on div "Trends You don’t have any previous application data for this university. You ca…" at bounding box center [428, 234] width 446 height 342
click at [155, 267] on div "University of British Columbia (Vancouver) Canada × Trends You don’t have any p…" at bounding box center [378, 183] width 757 height 366
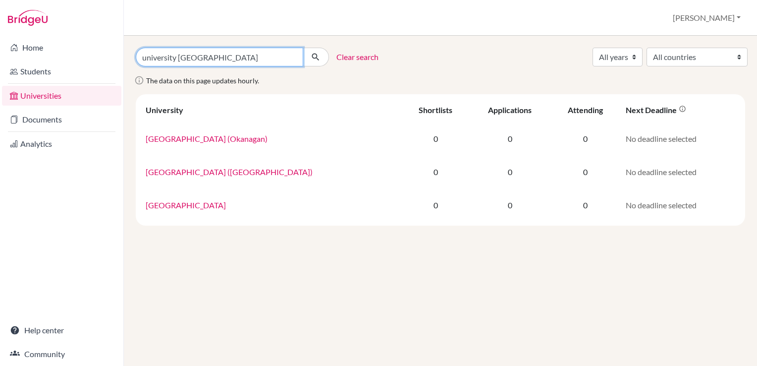
drag, startPoint x: 180, startPoint y: 57, endPoint x: 243, endPoint y: 57, distance: 63.0
click at [243, 57] on input "university british columbia" at bounding box center [220, 57] width 168 height 19
type input "university [GEOGRAPHIC_DATA]"
click at [303, 48] on button "submit" at bounding box center [316, 57] width 26 height 19
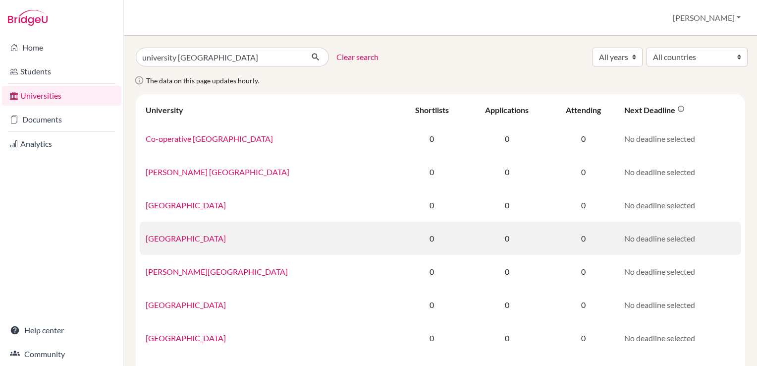
click at [206, 239] on link "[GEOGRAPHIC_DATA]" at bounding box center [186, 237] width 80 height 9
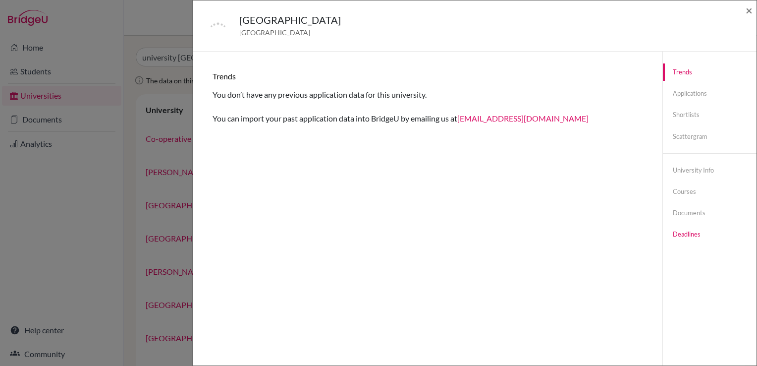
click at [690, 235] on link "Deadlines" at bounding box center [710, 234] width 94 height 17
